Goal: Information Seeking & Learning: Learn about a topic

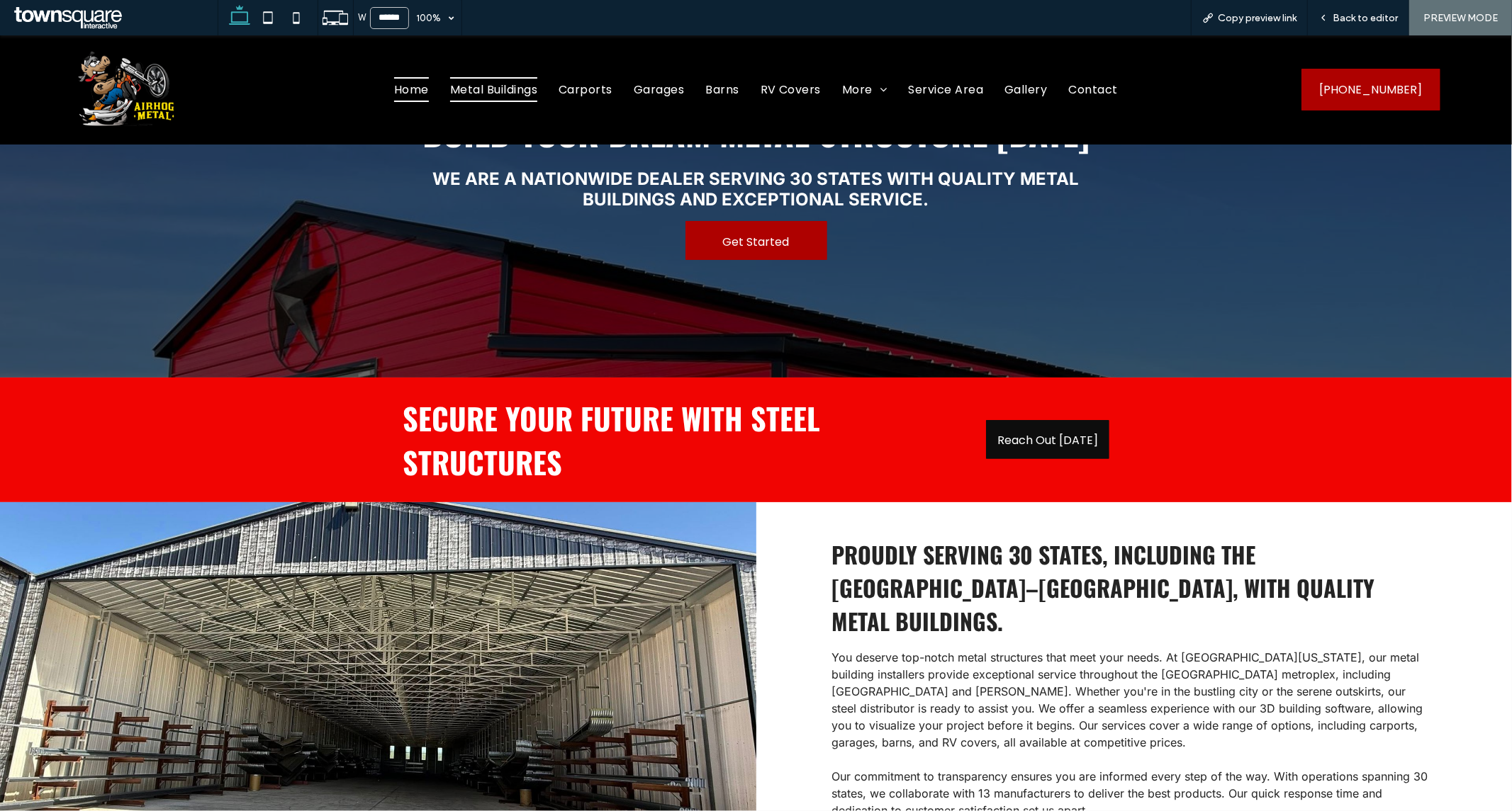
click at [521, 89] on span "Metal Buildings" at bounding box center [493, 89] width 87 height 25
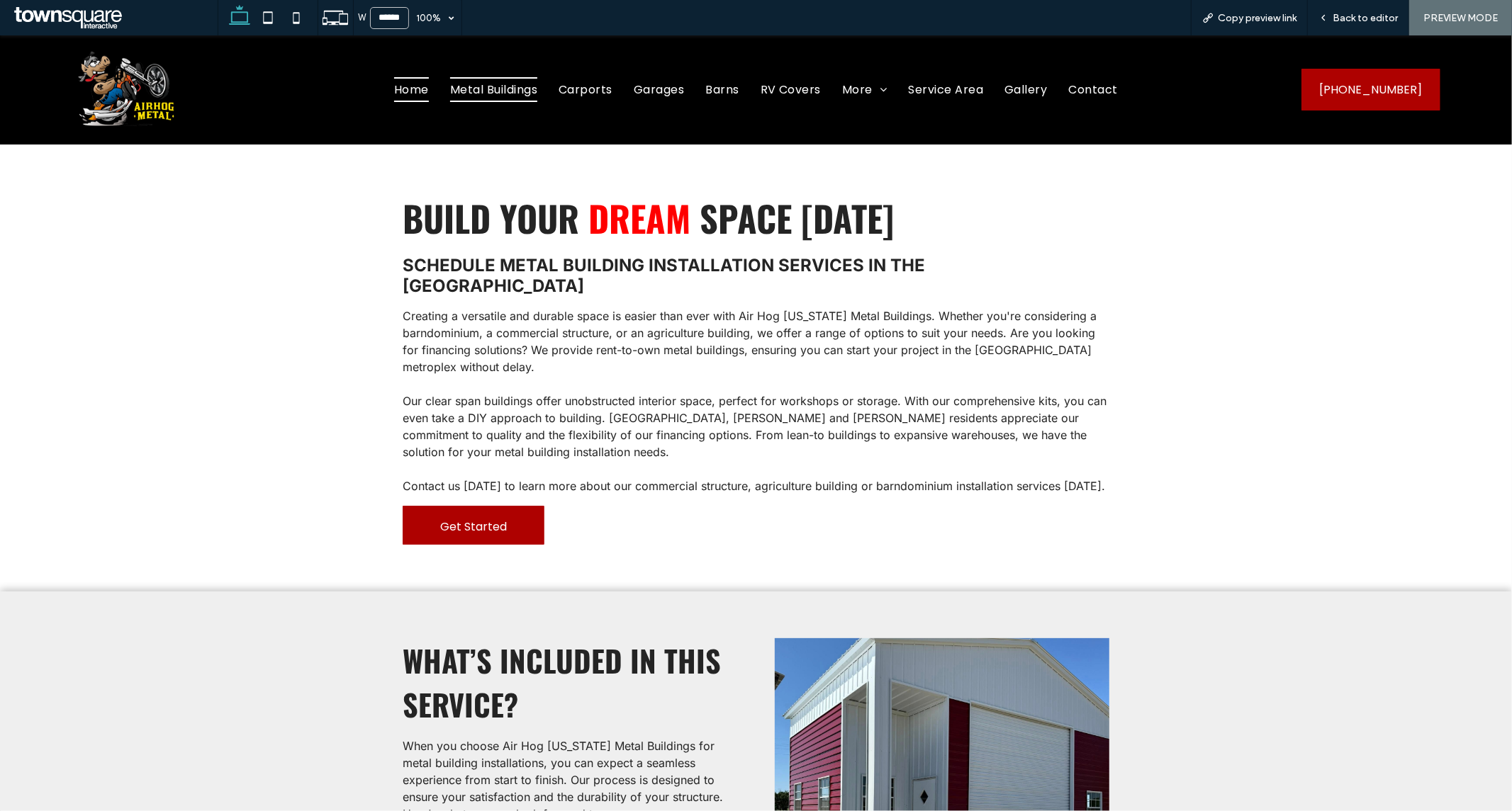
click at [394, 89] on span "Home" at bounding box center [411, 89] width 35 height 25
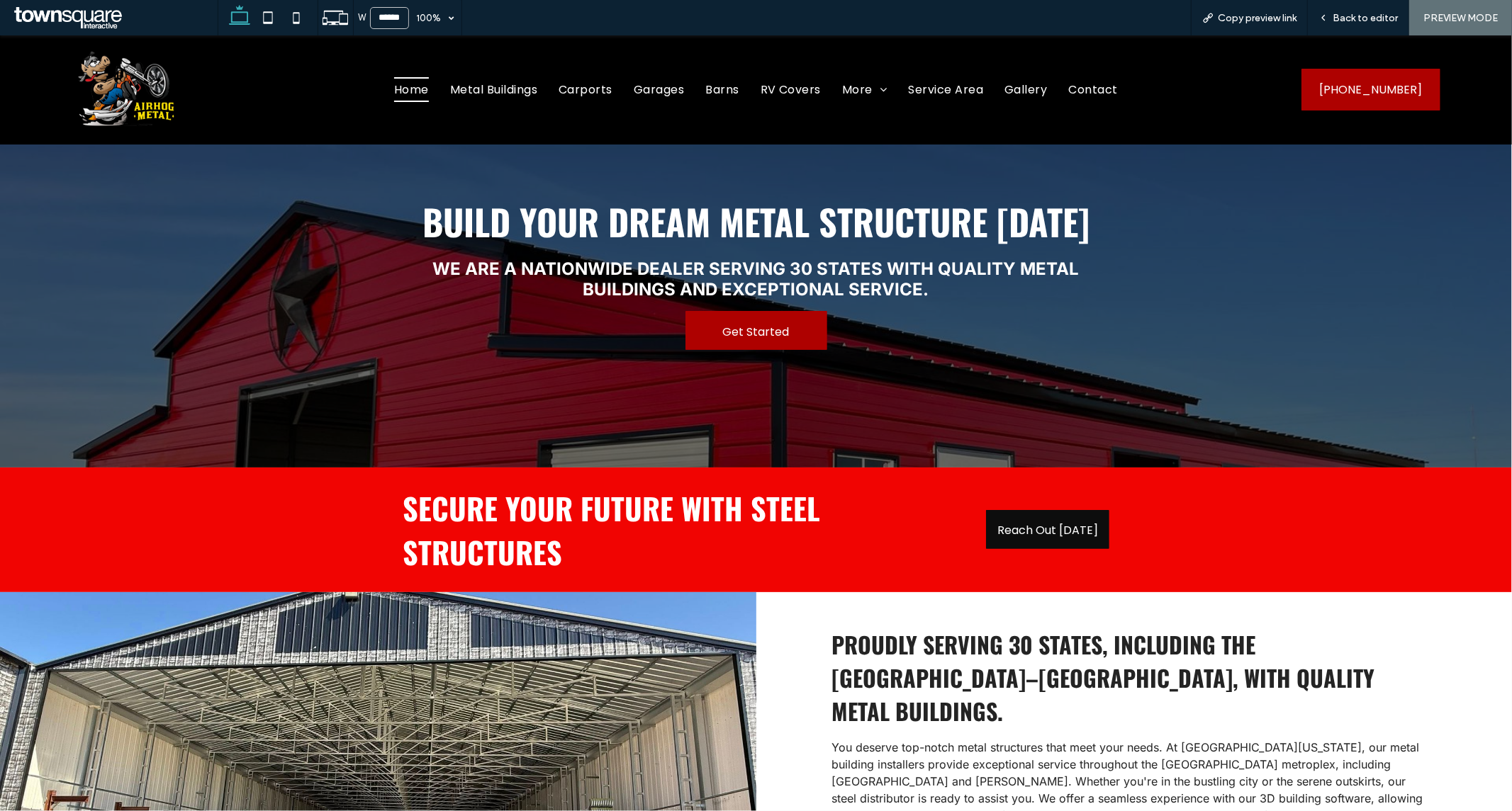
scroll to position [158, 0]
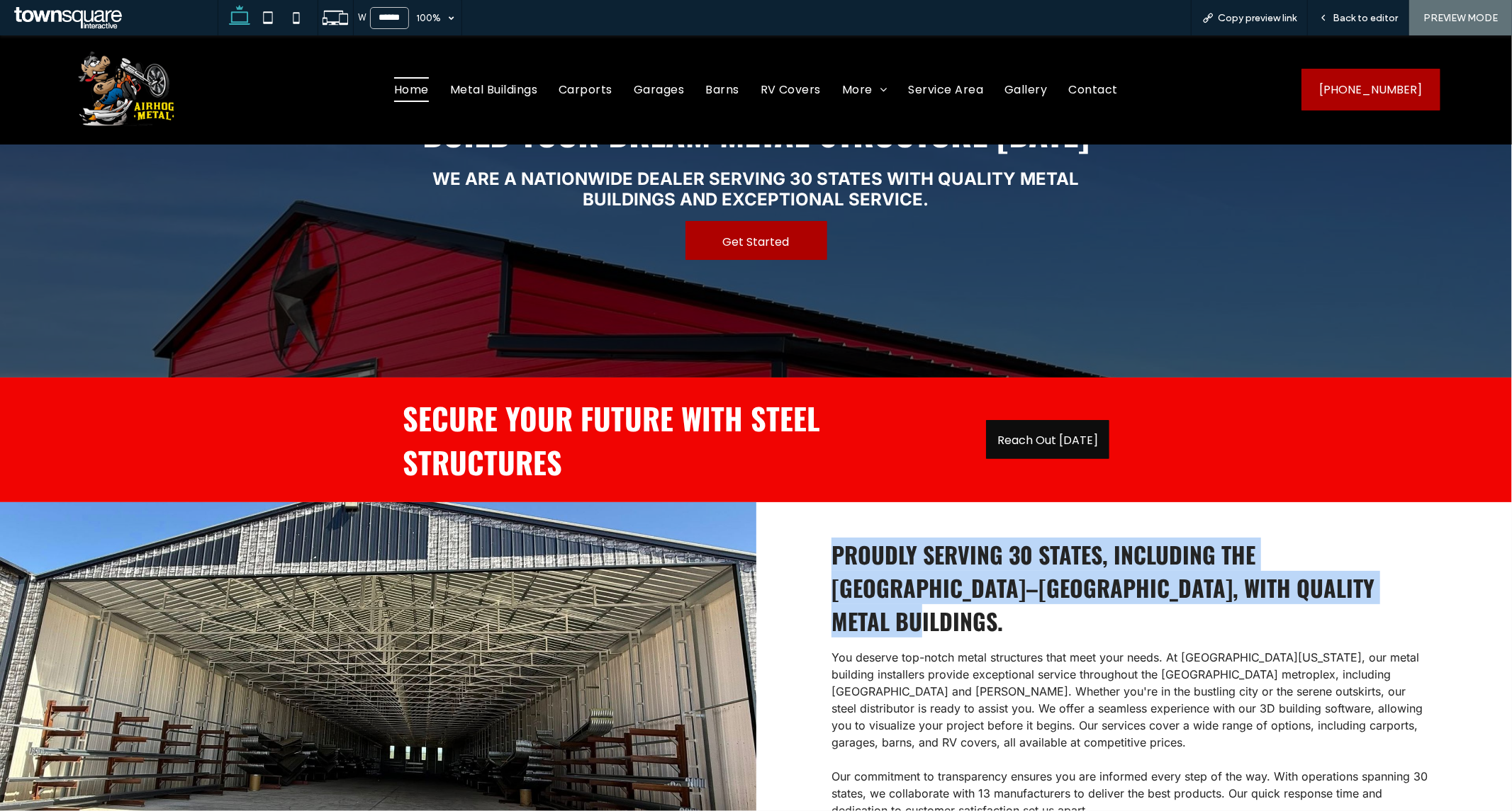
drag, startPoint x: 1337, startPoint y: 586, endPoint x: 827, endPoint y: 551, distance: 511.2
click at [831, 551] on h3 "Proudly serving 30 states, including the [GEOGRAPHIC_DATA]–[GEOGRAPHIC_DATA], w…" at bounding box center [1133, 587] width 604 height 100
click at [973, 580] on span "Proudly serving 30 states, including the [GEOGRAPHIC_DATA]–[GEOGRAPHIC_DATA], w…" at bounding box center [1102, 587] width 543 height 100
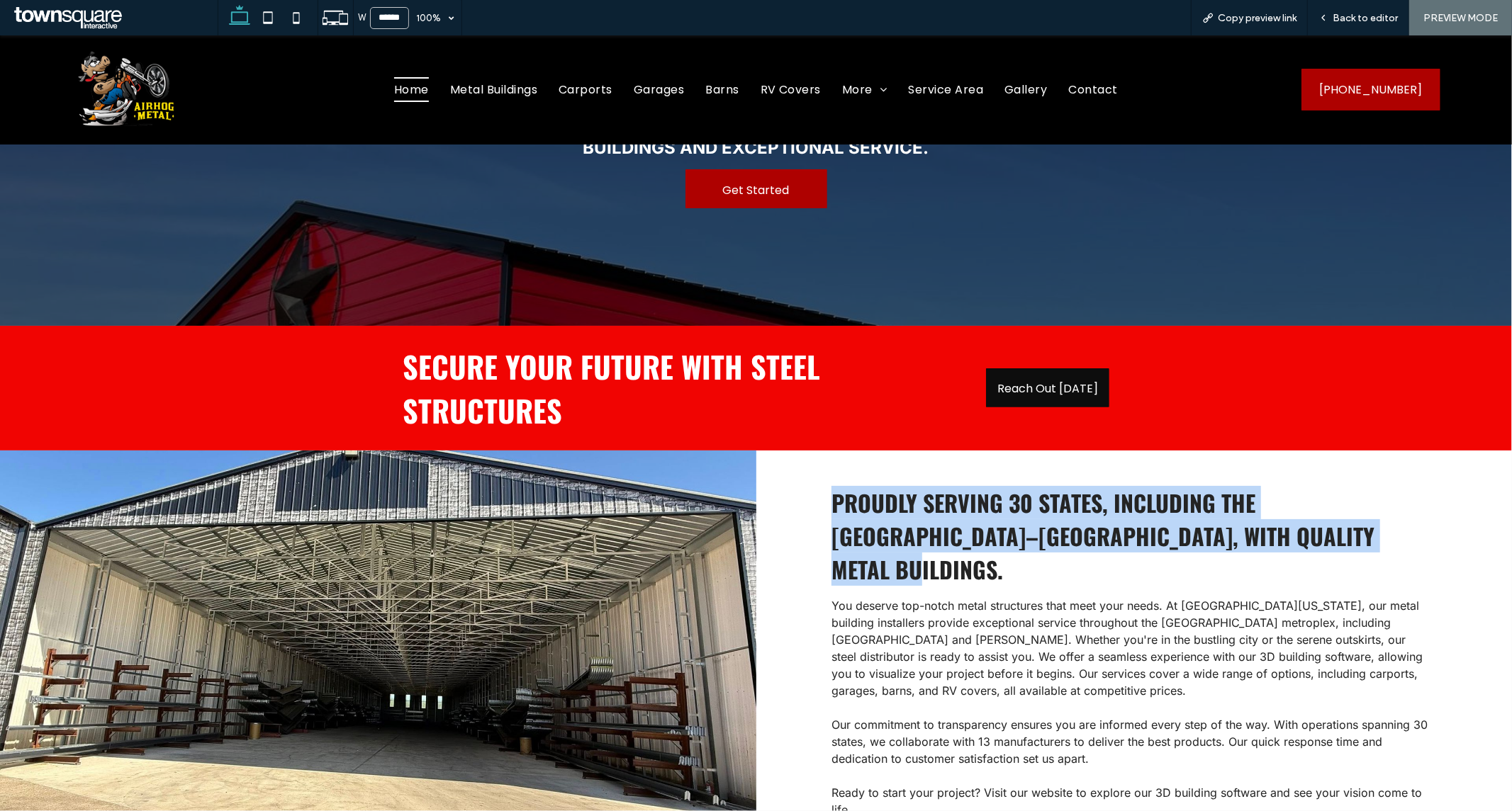
scroll to position [236, 0]
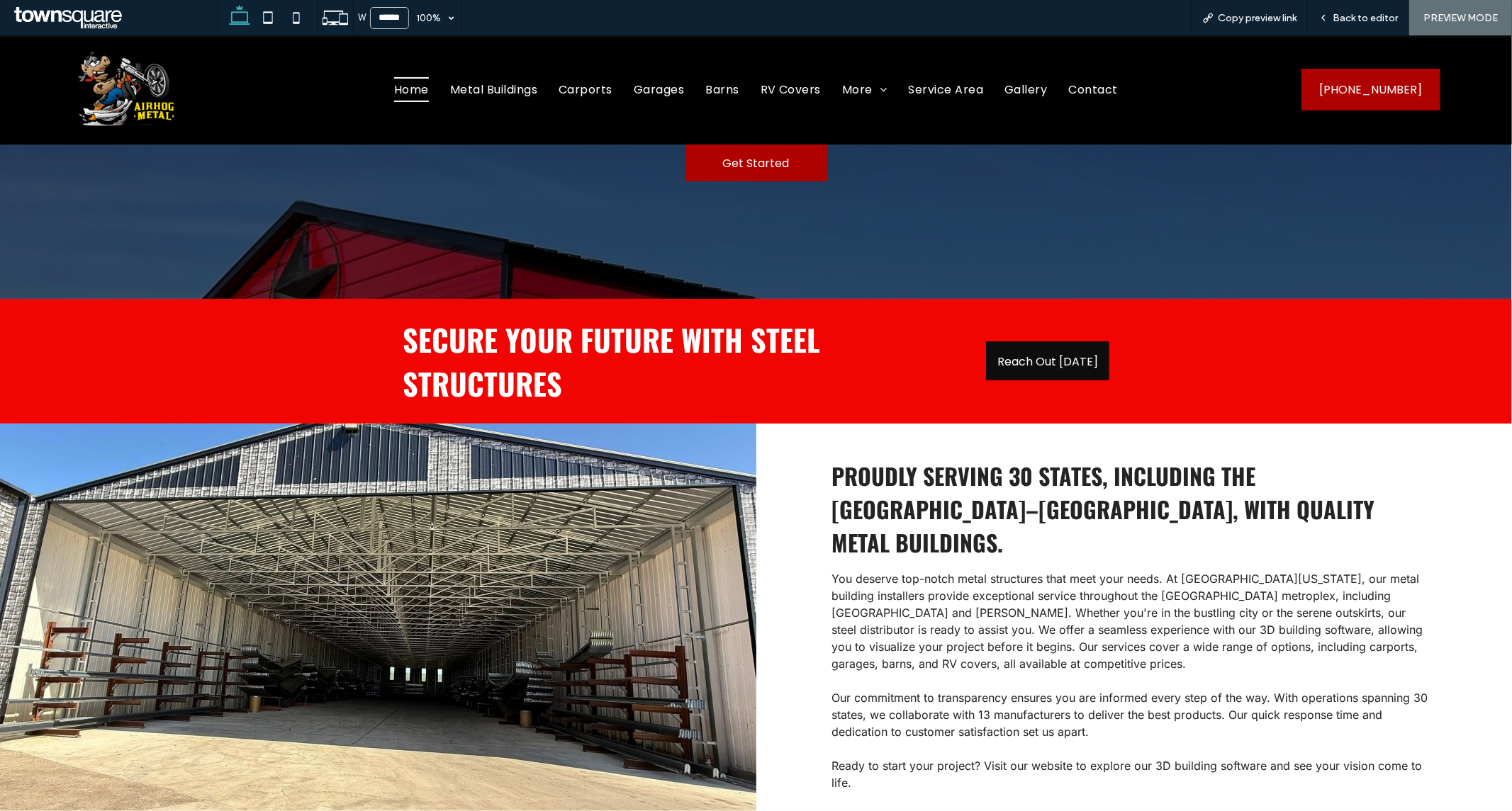
click at [1171, 630] on p "You deserve top-notch metal structures that meet your needs. At [GEOGRAPHIC_DAT…" at bounding box center [1132, 620] width 601 height 102
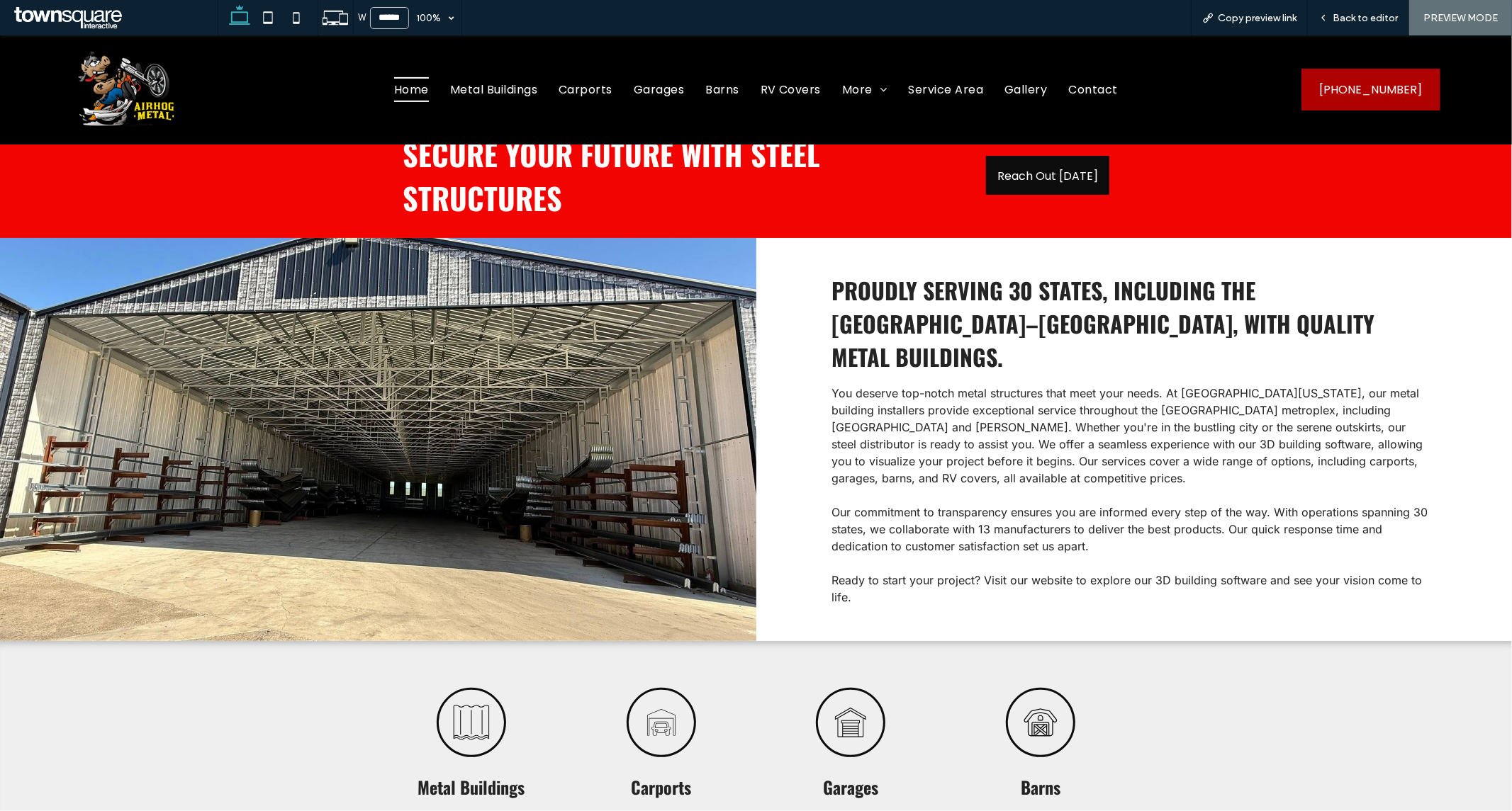
scroll to position [393, 0]
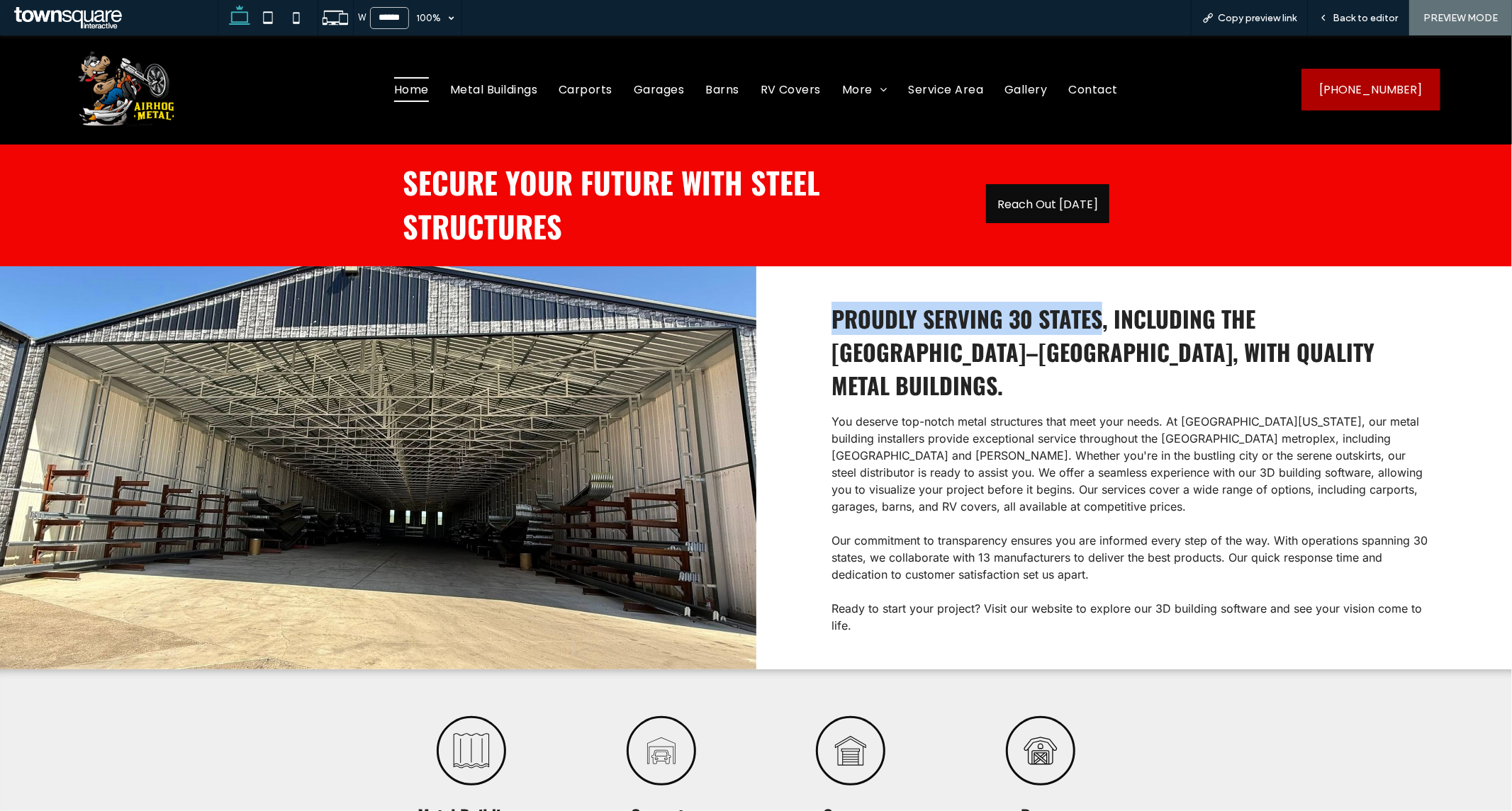
drag, startPoint x: 804, startPoint y: 312, endPoint x: 1096, endPoint y: 312, distance: 292.0
click at [1096, 312] on div "You deserve top-notch metal structures that meet your needs. At [GEOGRAPHIC_DAT…" at bounding box center [1133, 467] width 755 height 403
click at [916, 365] on span "Proudly serving 30 states, including the [GEOGRAPHIC_DATA]–[GEOGRAPHIC_DATA], w…" at bounding box center [1102, 351] width 543 height 100
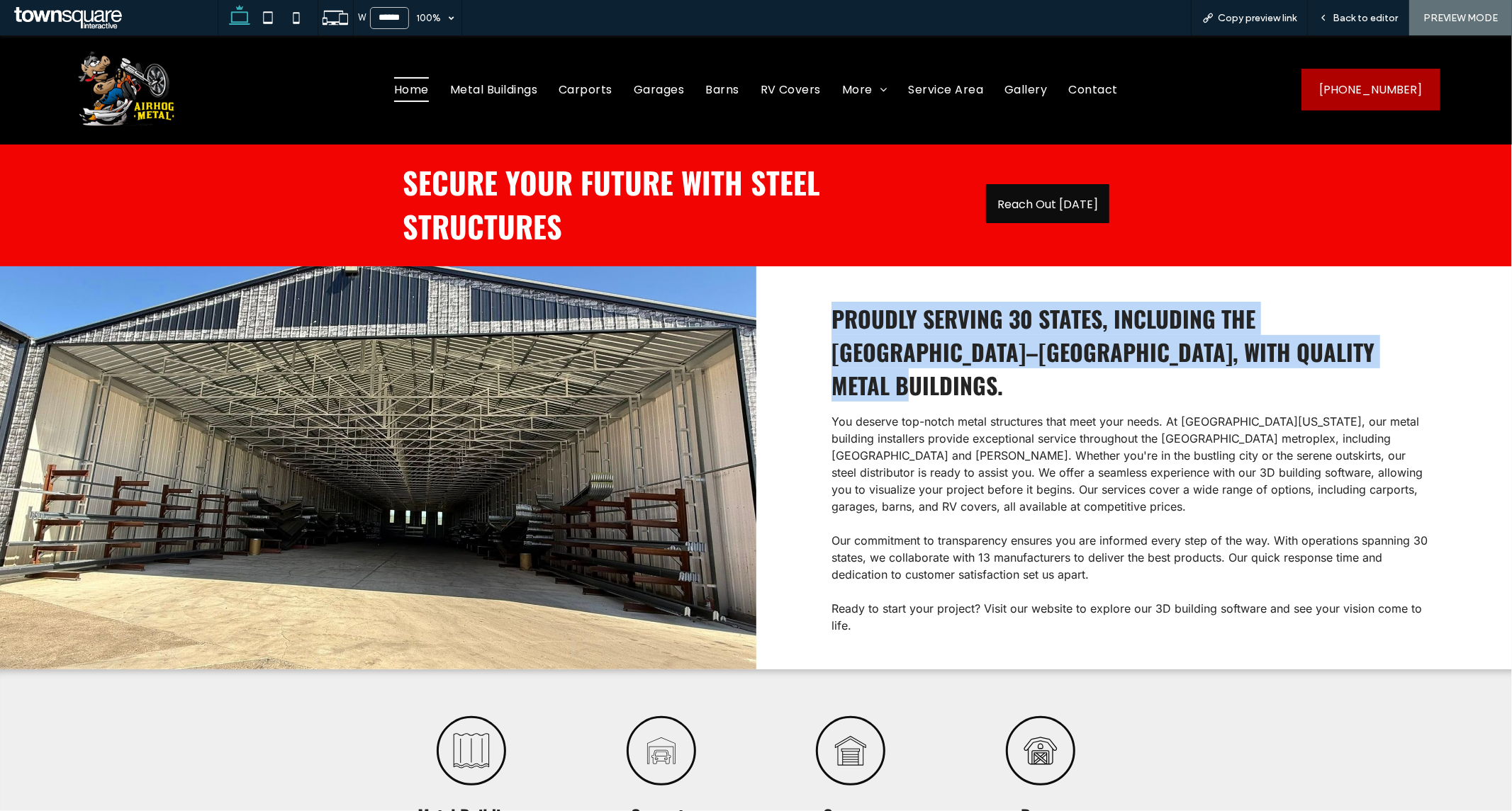
drag, startPoint x: 826, startPoint y: 319, endPoint x: 1315, endPoint y: 348, distance: 489.9
click at [1315, 348] on span "Proudly serving 30 states, including the [GEOGRAPHIC_DATA]–[GEOGRAPHIC_DATA], w…" at bounding box center [1102, 351] width 543 height 100
click at [789, 83] on span "RV Covers" at bounding box center [791, 89] width 61 height 25
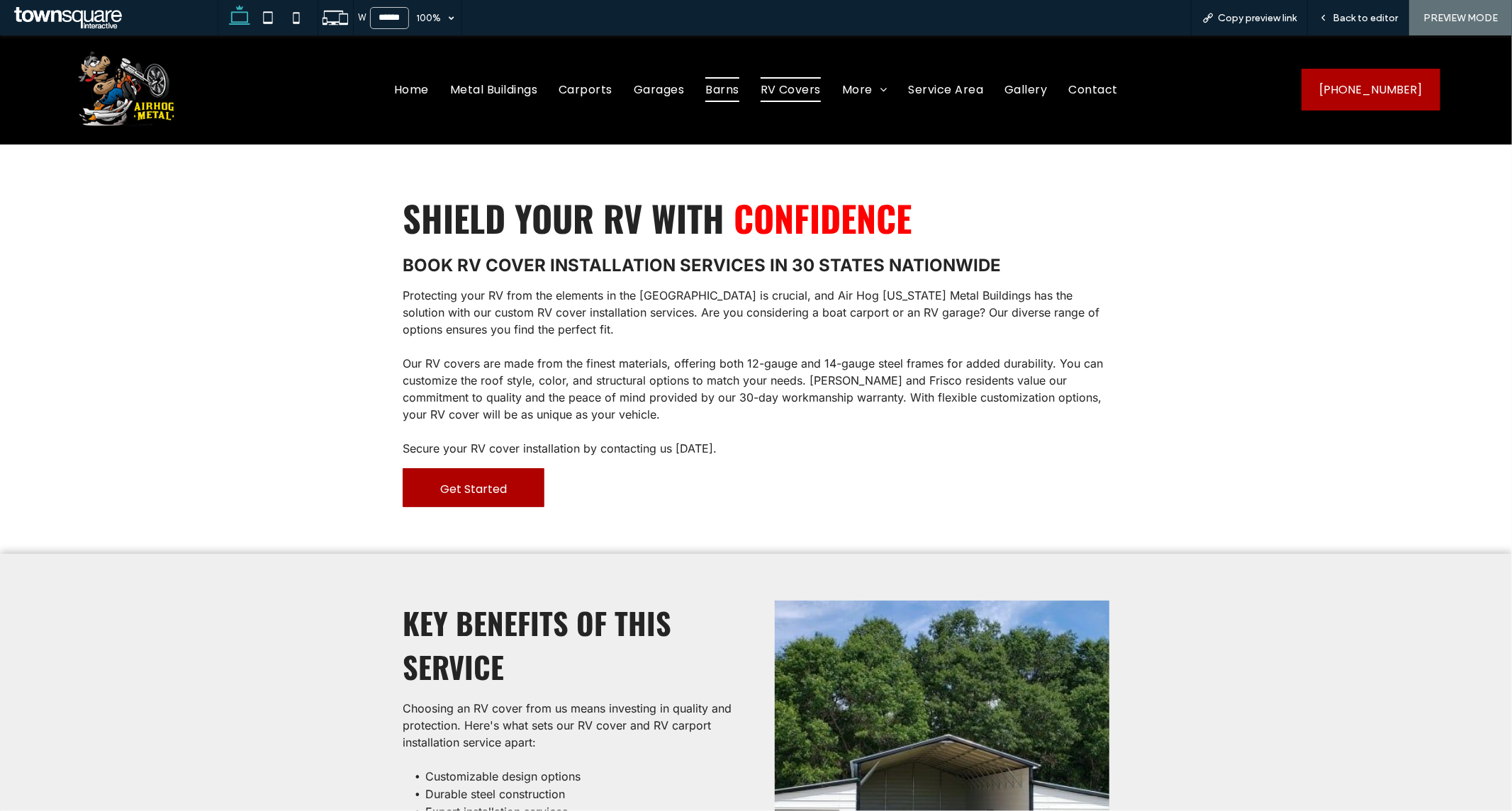
click at [711, 95] on span "Barns" at bounding box center [722, 89] width 33 height 25
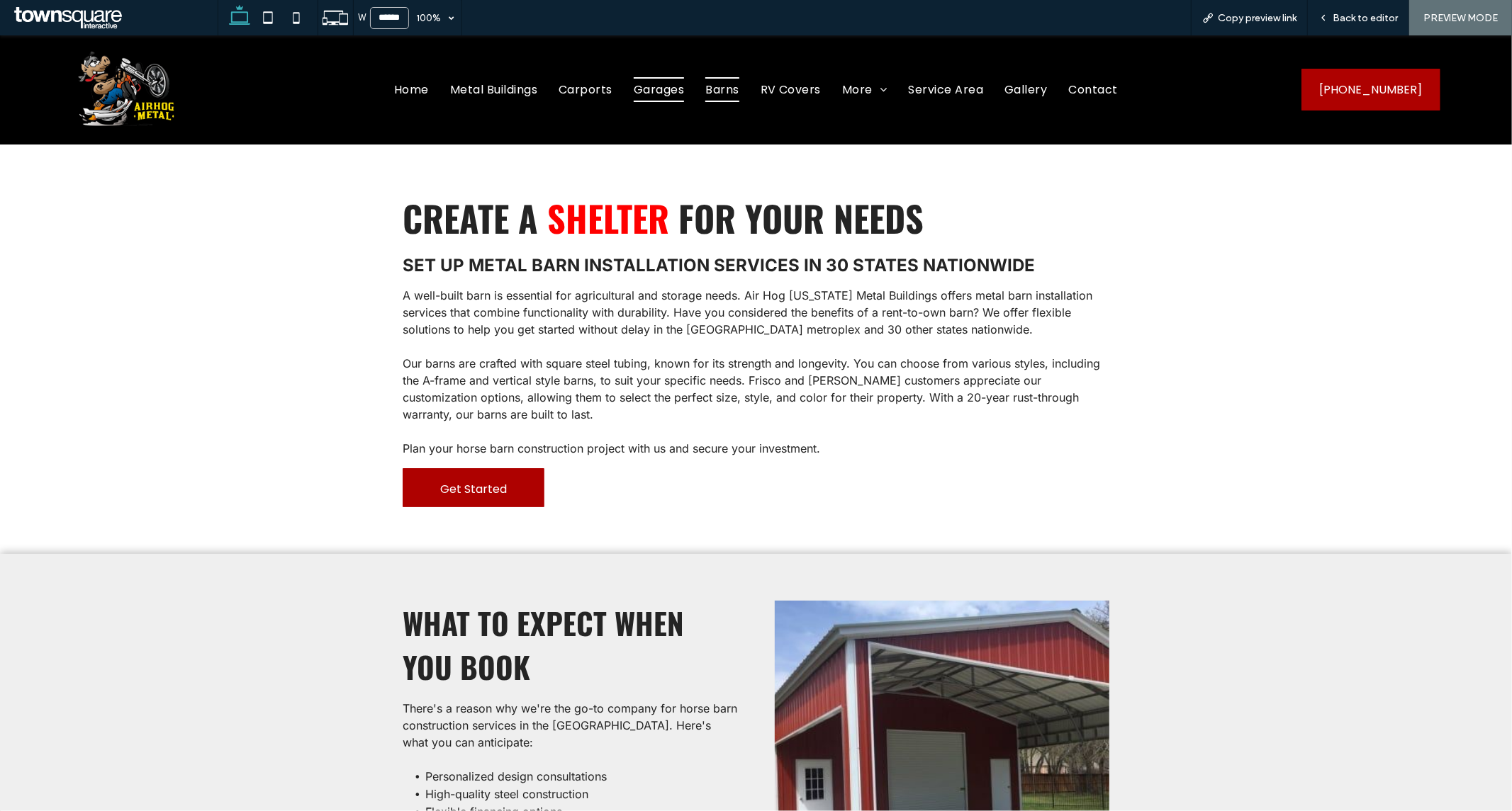
click at [665, 83] on span "Garages" at bounding box center [658, 89] width 50 height 25
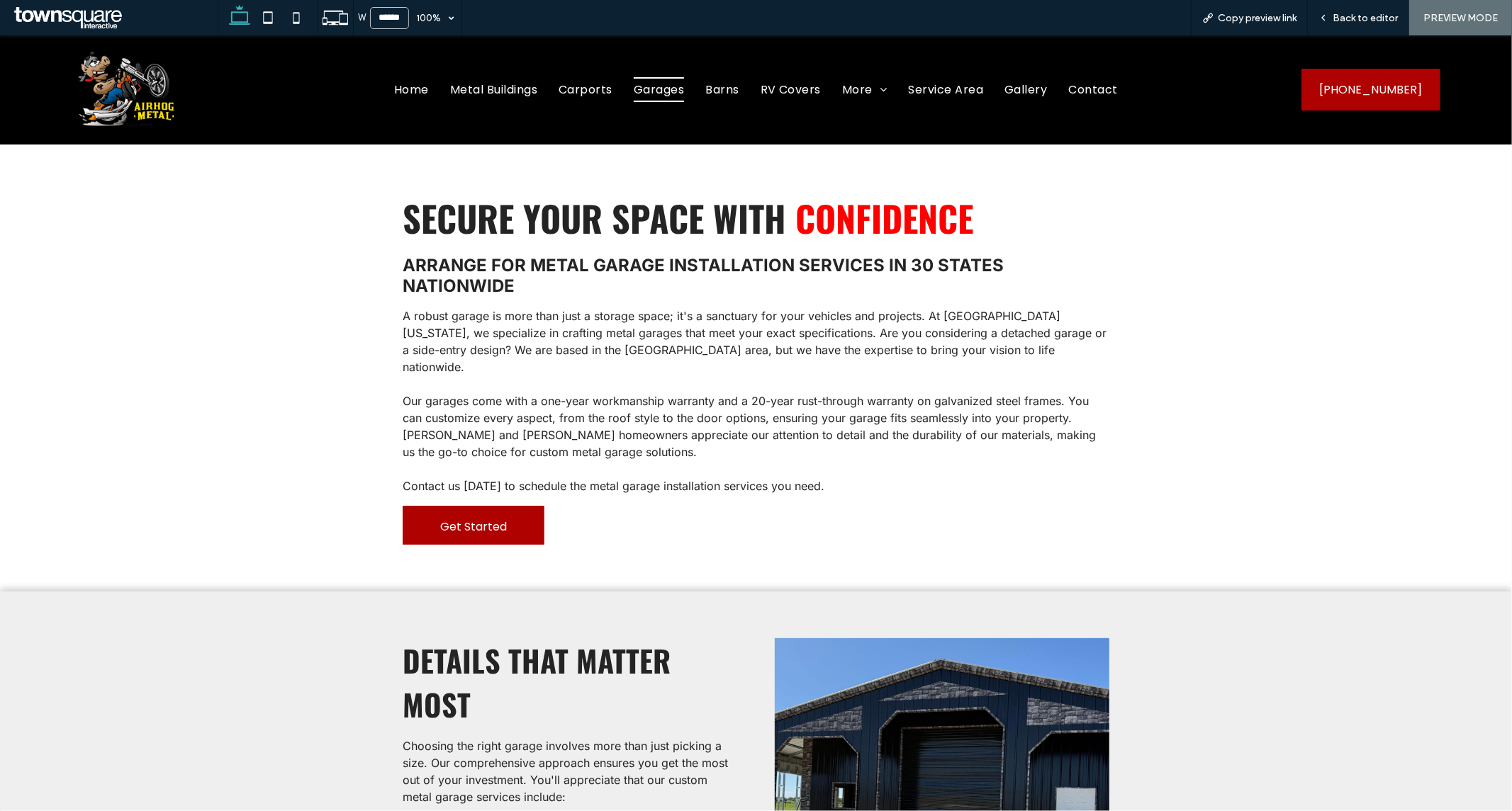
drag, startPoint x: 437, startPoint y: 329, endPoint x: 1065, endPoint y: 332, distance: 628.0
click at [1075, 332] on span "A robust garage is more than just a storage space; it's a sanctuary for your ve…" at bounding box center [754, 341] width 704 height 65
